Goal: Find specific page/section: Find specific page/section

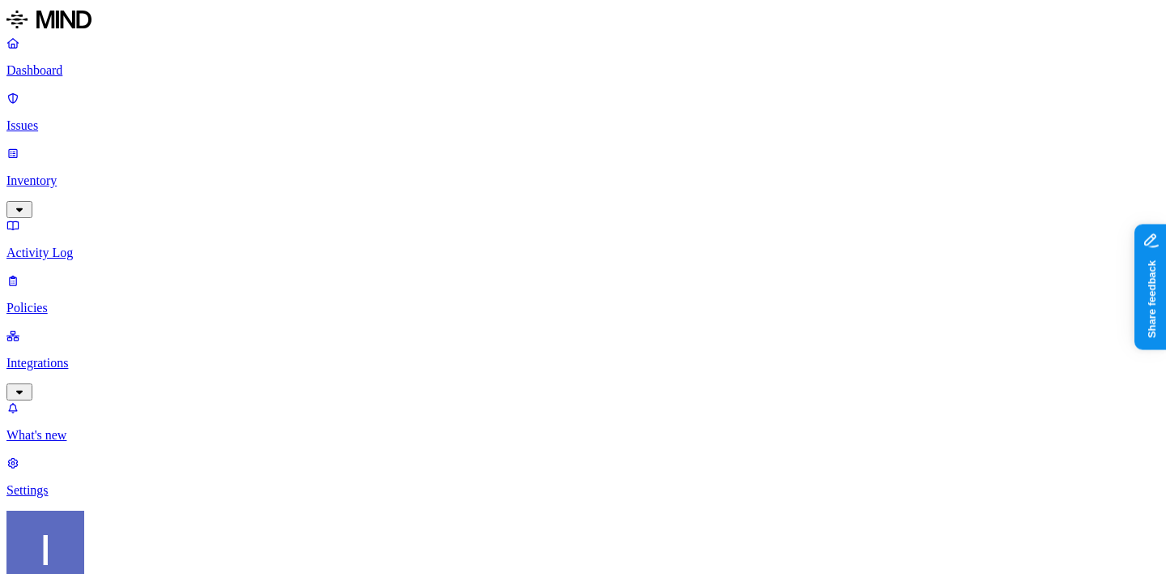
click at [58, 356] on p "Integrations" at bounding box center [583, 363] width 1154 height 15
click at [81, 483] on p "On-premise" at bounding box center [583, 490] width 1154 height 15
click at [62, 118] on p "Issues" at bounding box center [583, 125] width 1154 height 15
click at [108, 173] on p "Inventory" at bounding box center [583, 180] width 1154 height 15
